Goal: Transaction & Acquisition: Download file/media

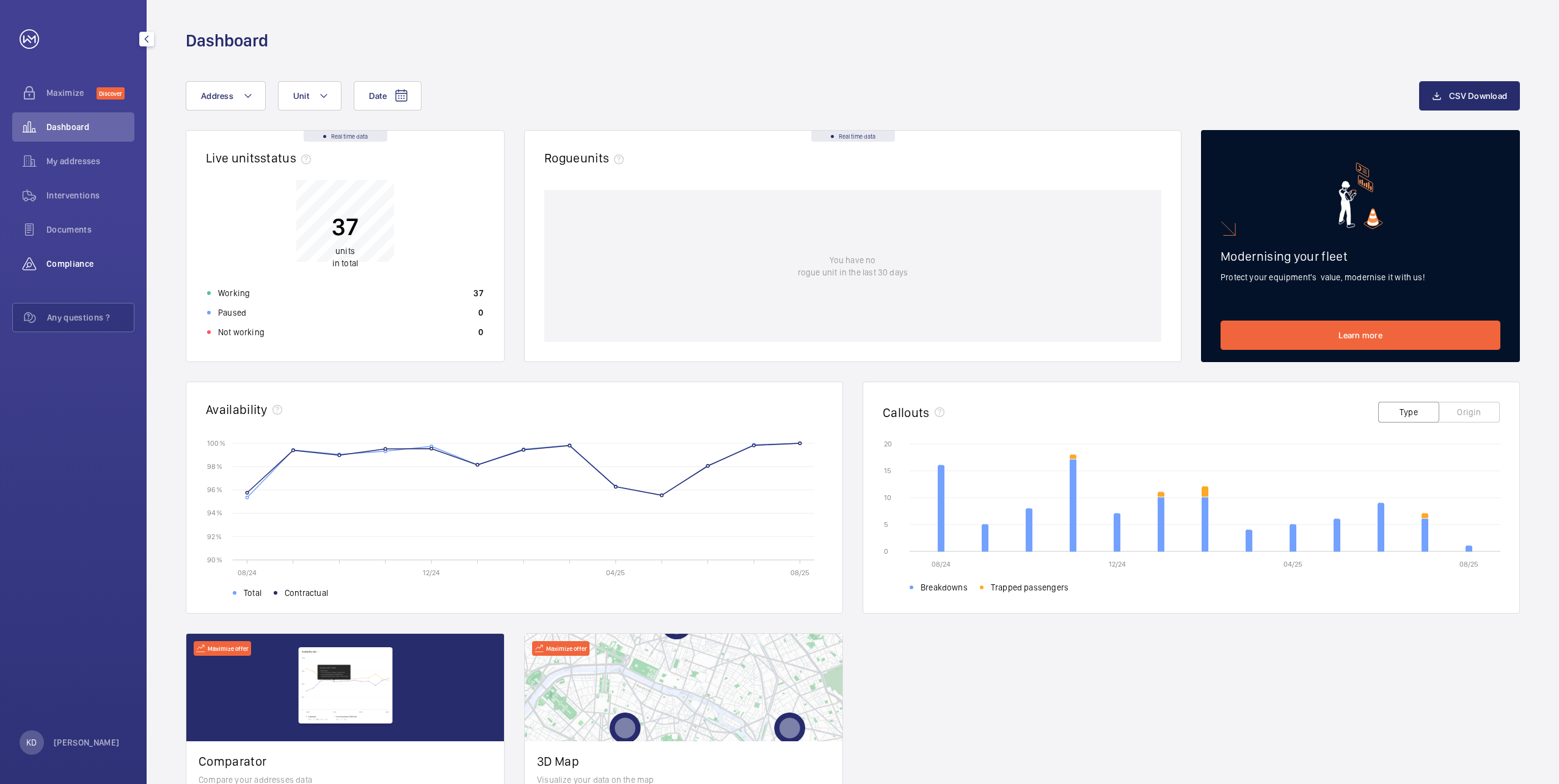
click at [71, 266] on span "Compliance" at bounding box center [90, 263] width 88 height 12
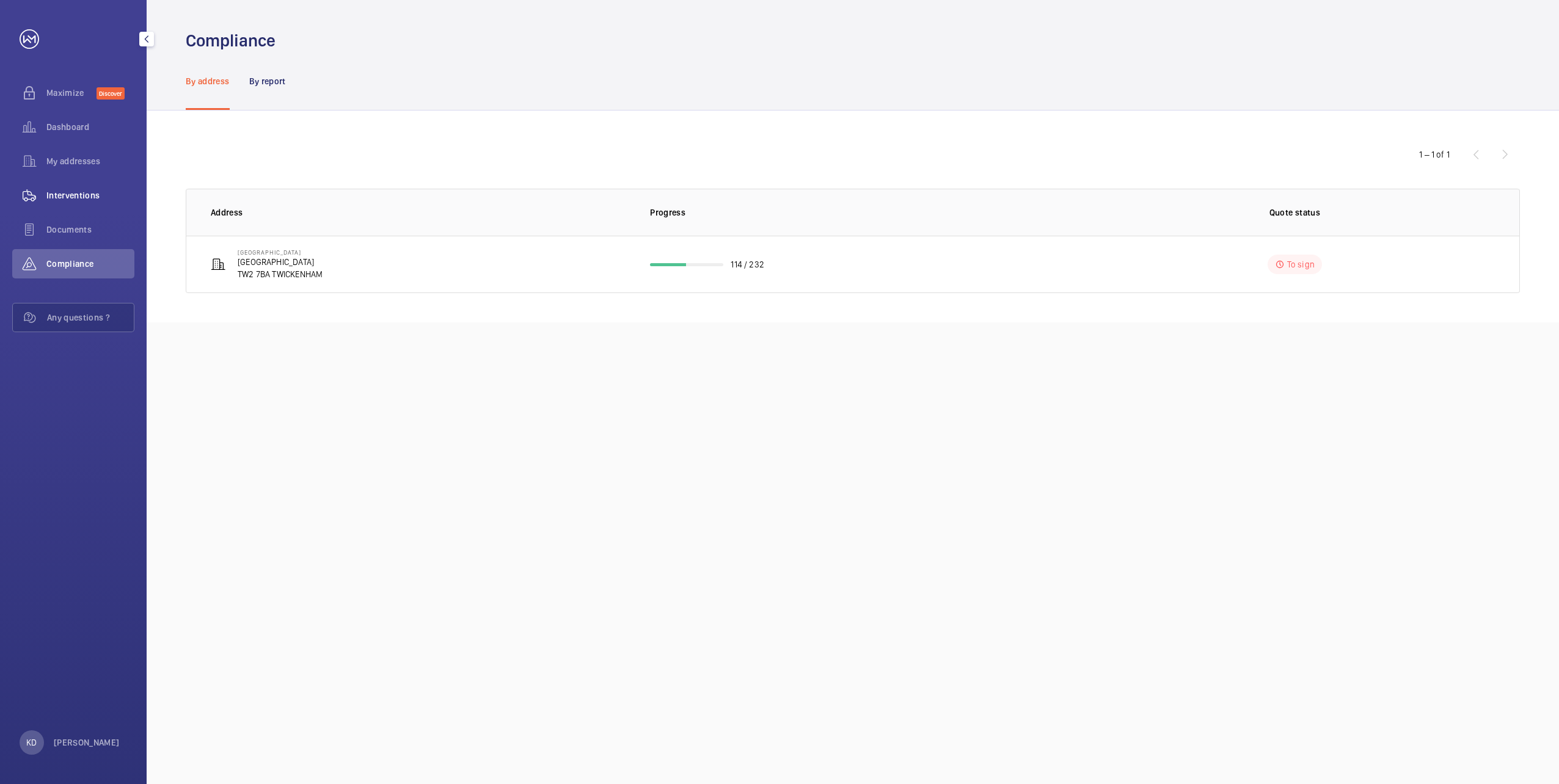
click at [94, 194] on span "Interventions" at bounding box center [90, 195] width 88 height 12
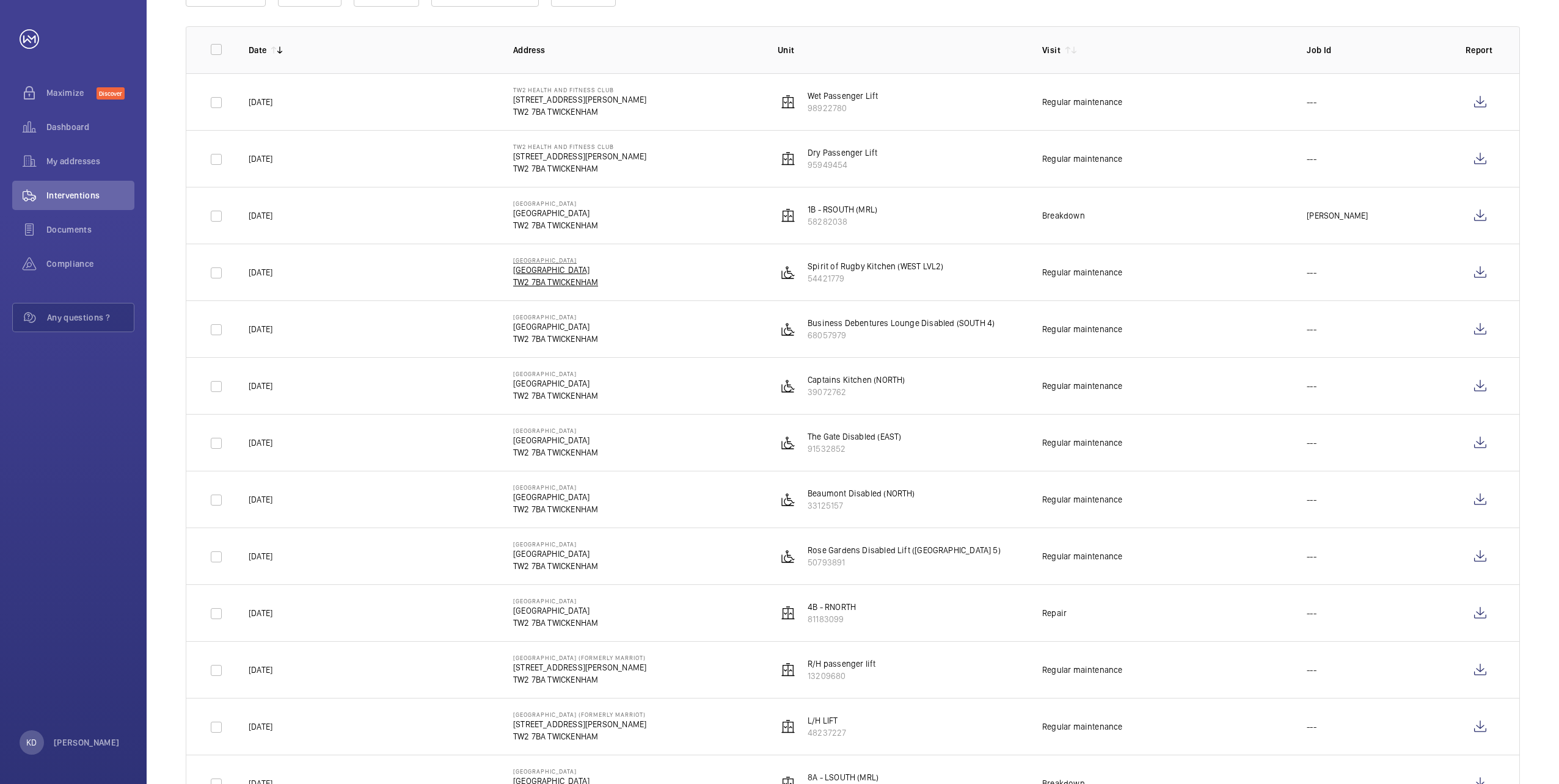
scroll to position [244, 0]
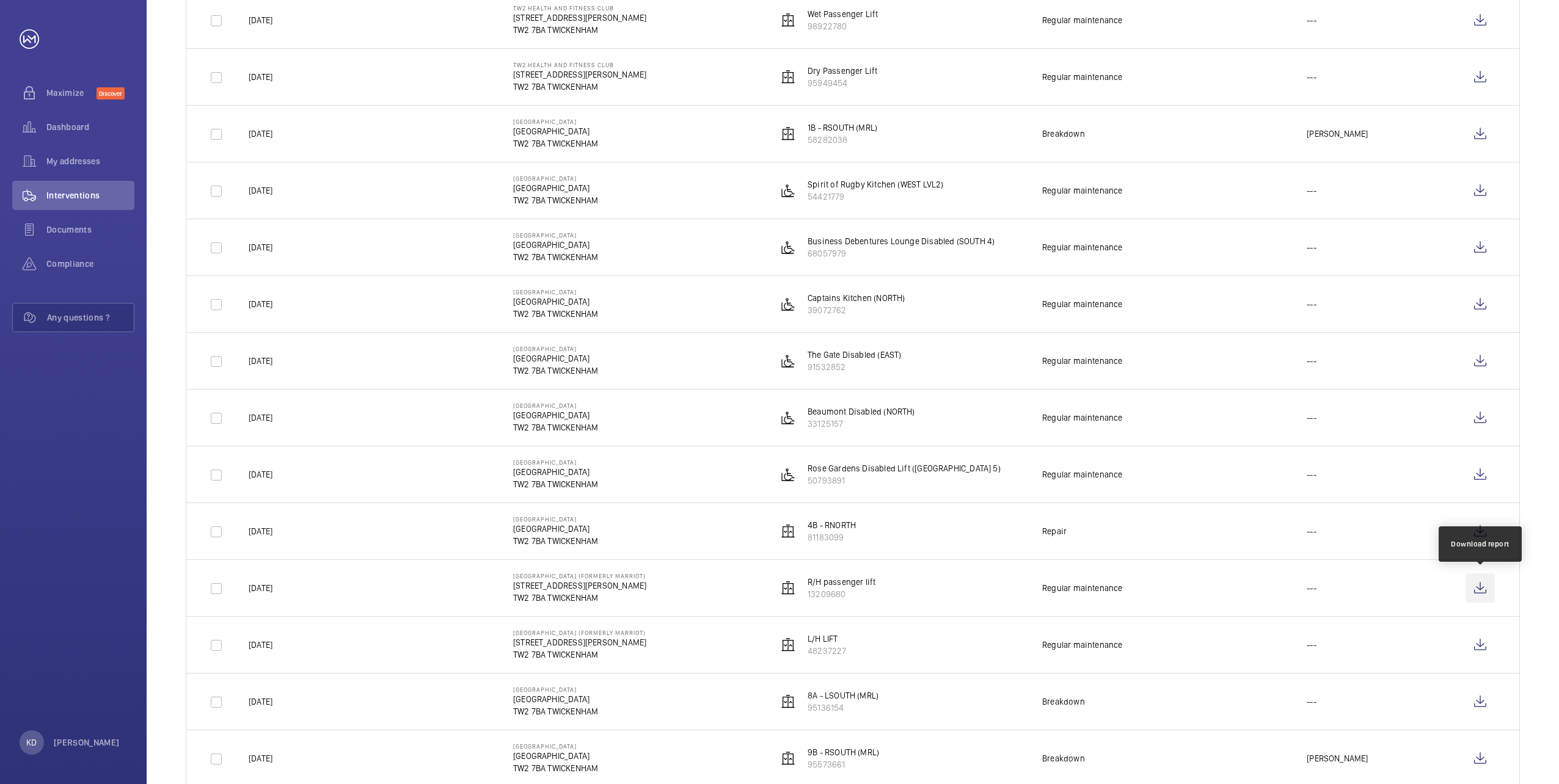
click at [1484, 585] on wm-front-icon-button at bounding box center [1480, 588] width 29 height 29
click at [1479, 642] on wm-front-icon-button at bounding box center [1480, 645] width 29 height 29
